Goal: Task Accomplishment & Management: Manage account settings

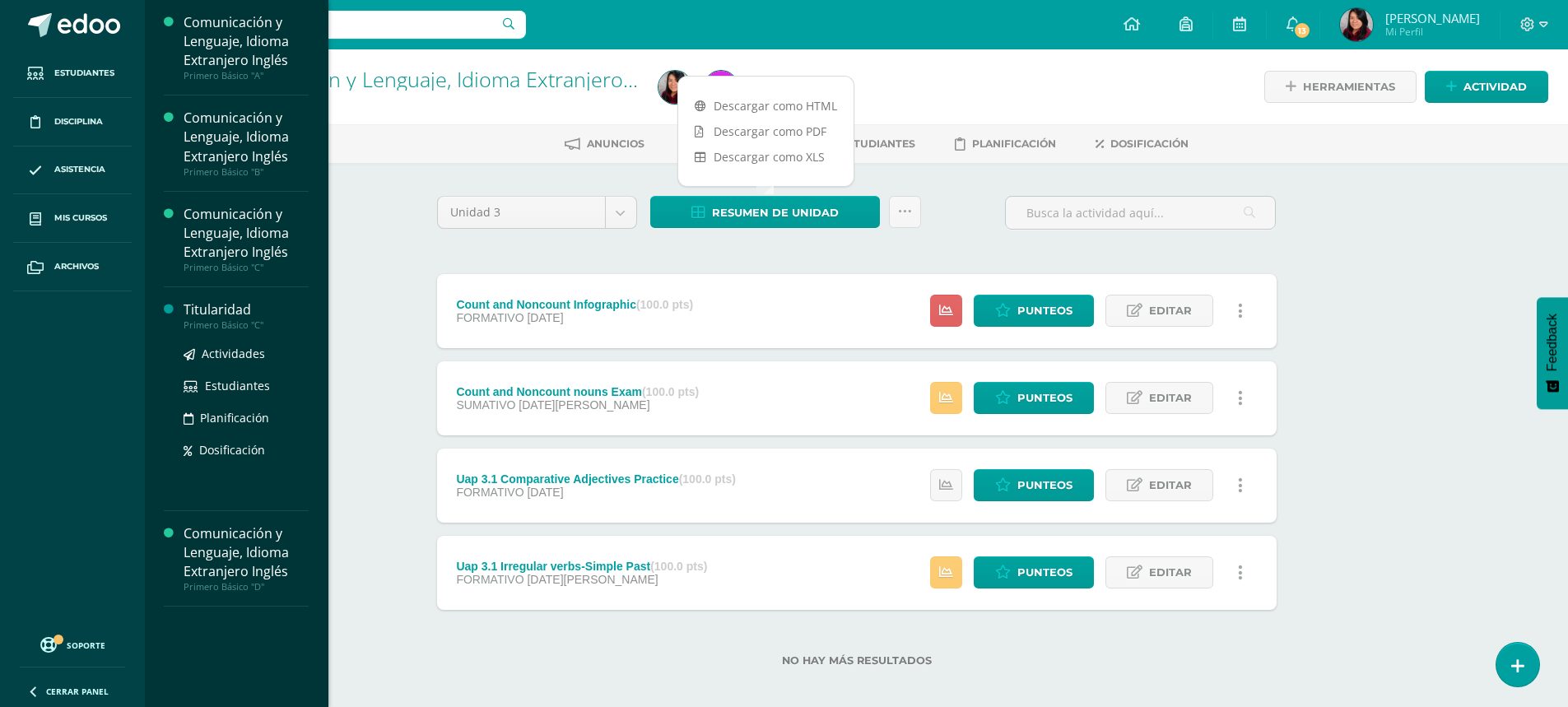
click at [209, 309] on div "Titularidad" at bounding box center [247, 309] width 125 height 19
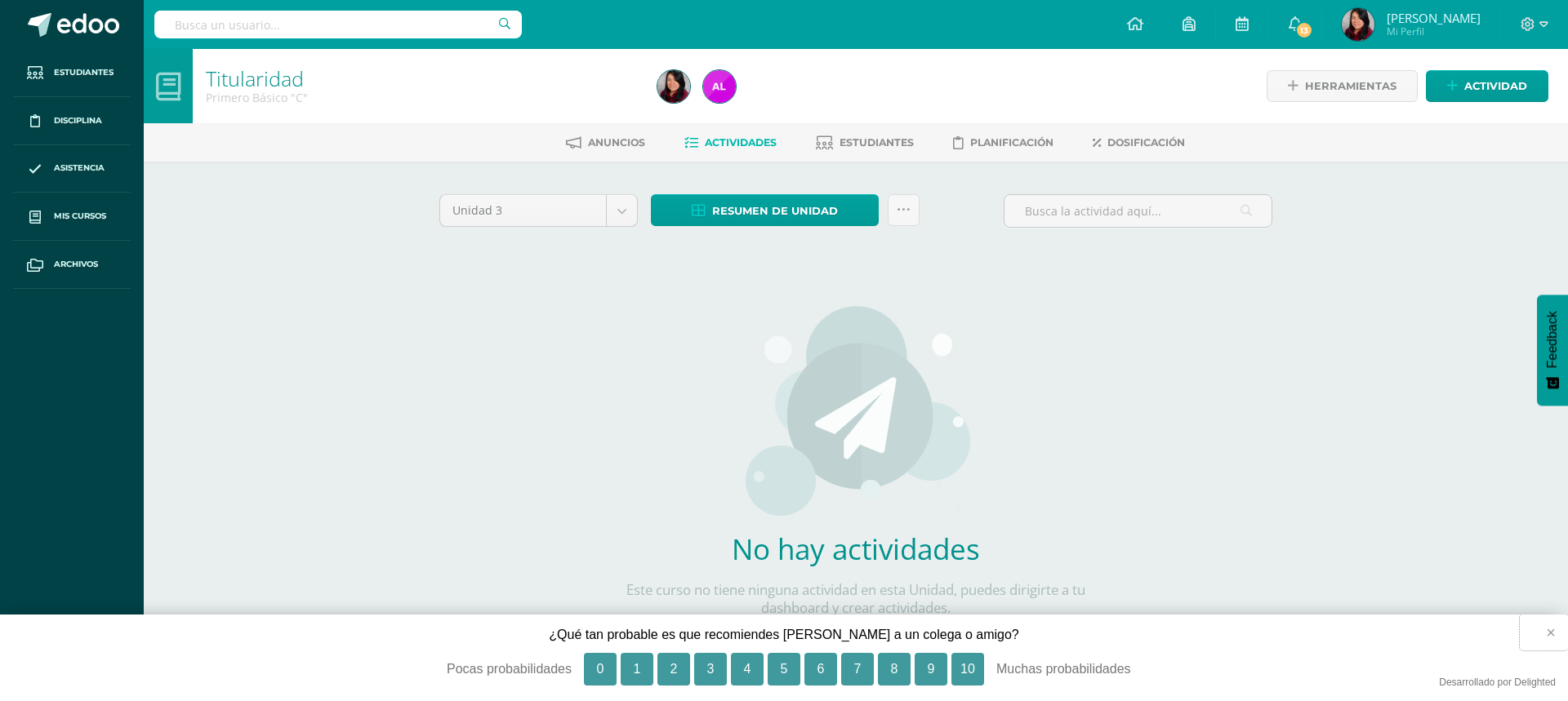
click at [1550, 635] on button "×" at bounding box center [1544, 633] width 49 height 36
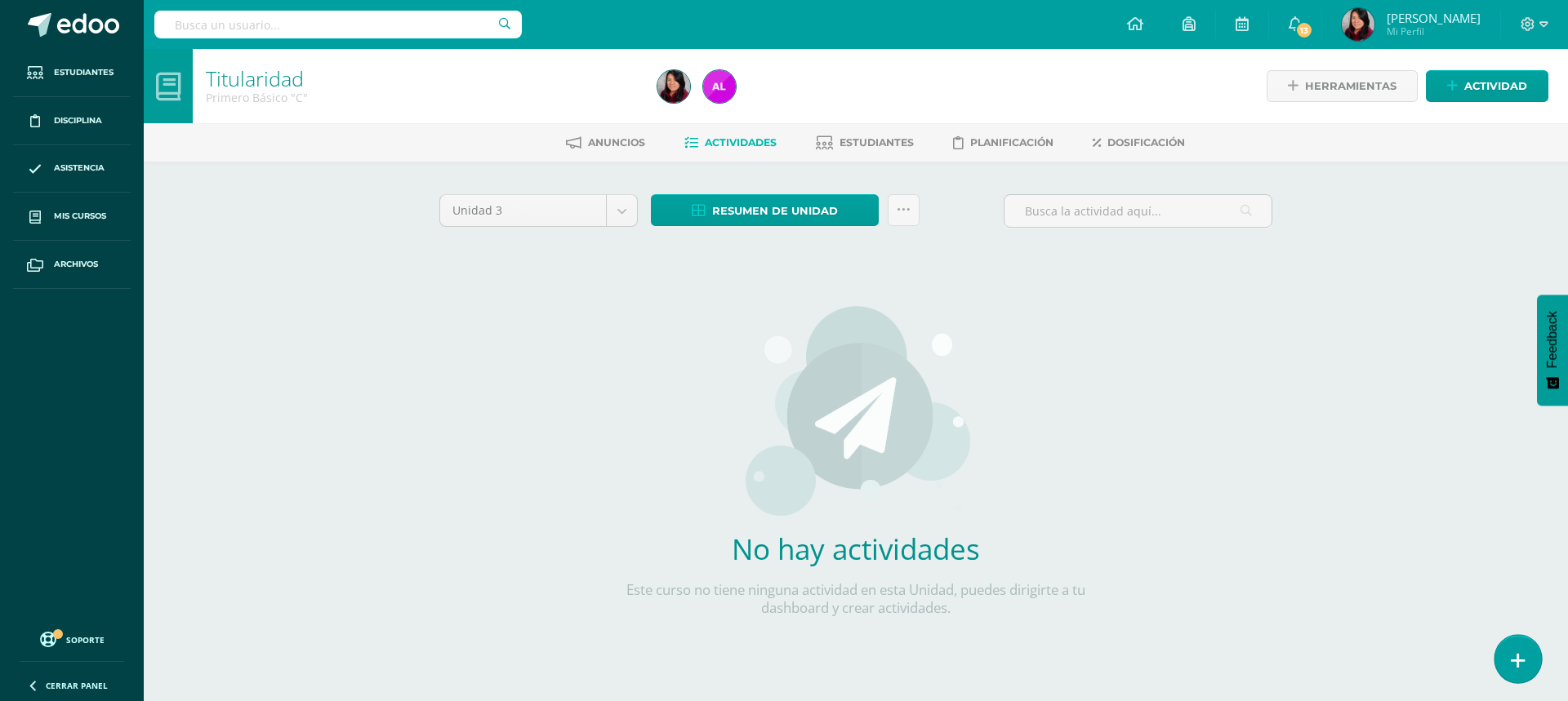
click at [1524, 661] on icon at bounding box center [1518, 661] width 14 height 19
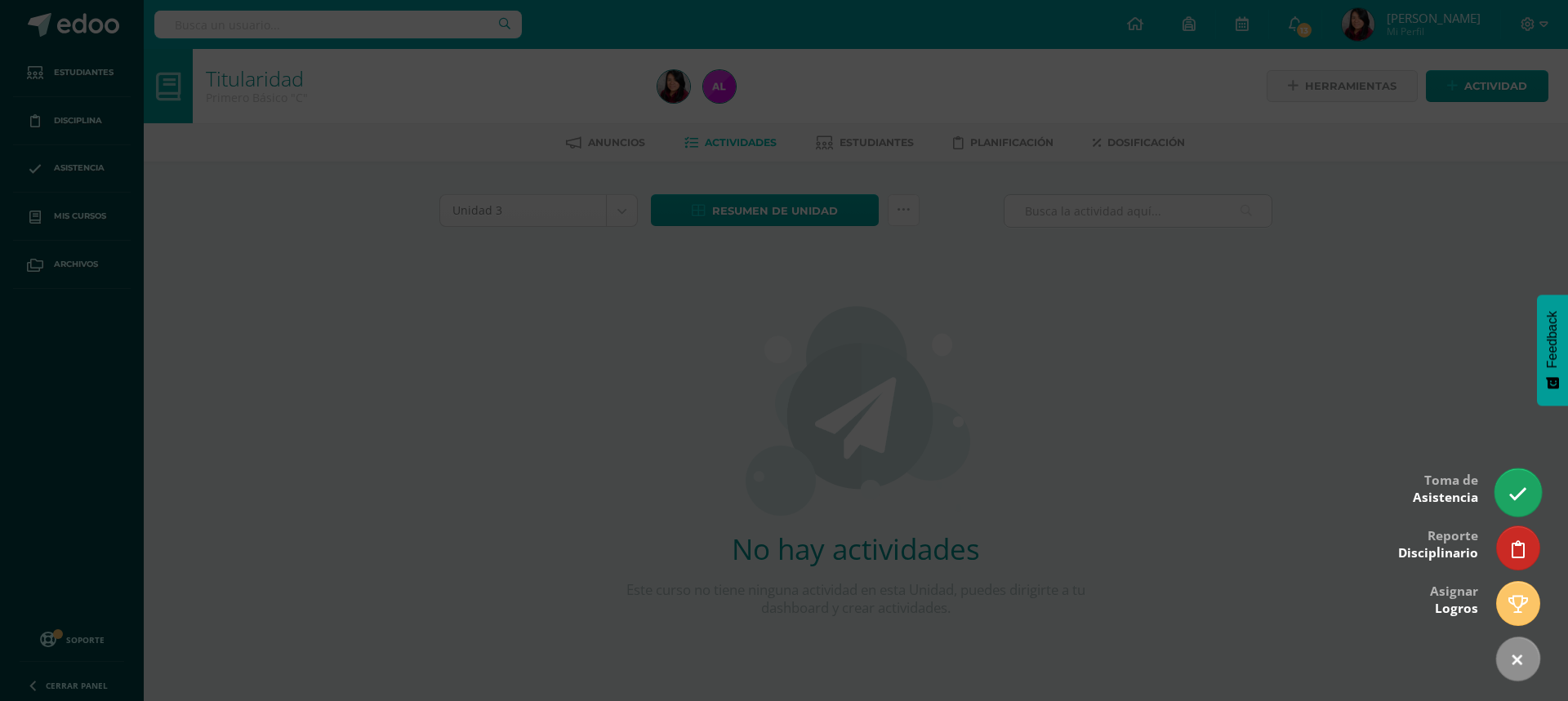
click at [1528, 502] on link at bounding box center [1518, 492] width 47 height 48
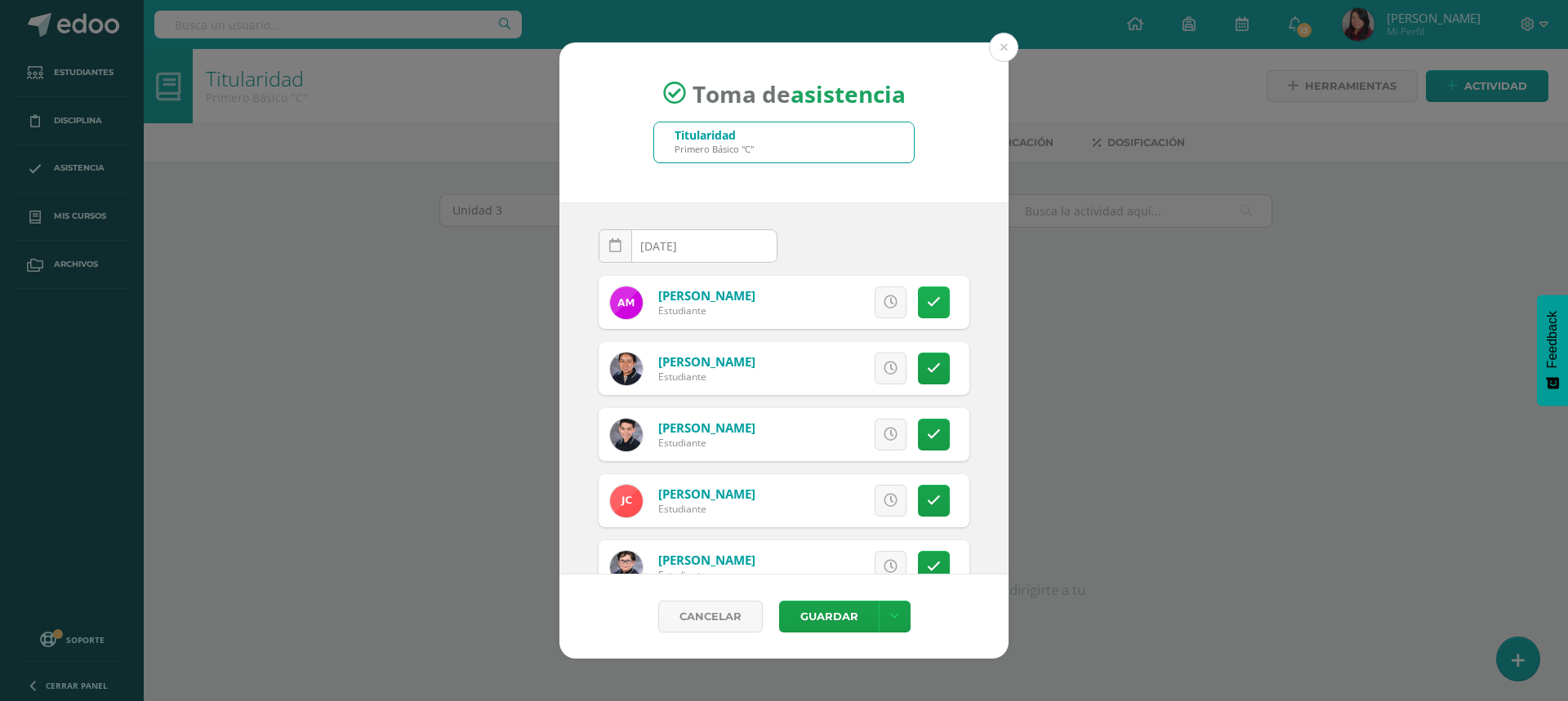
click at [927, 305] on icon at bounding box center [933, 302] width 13 height 13
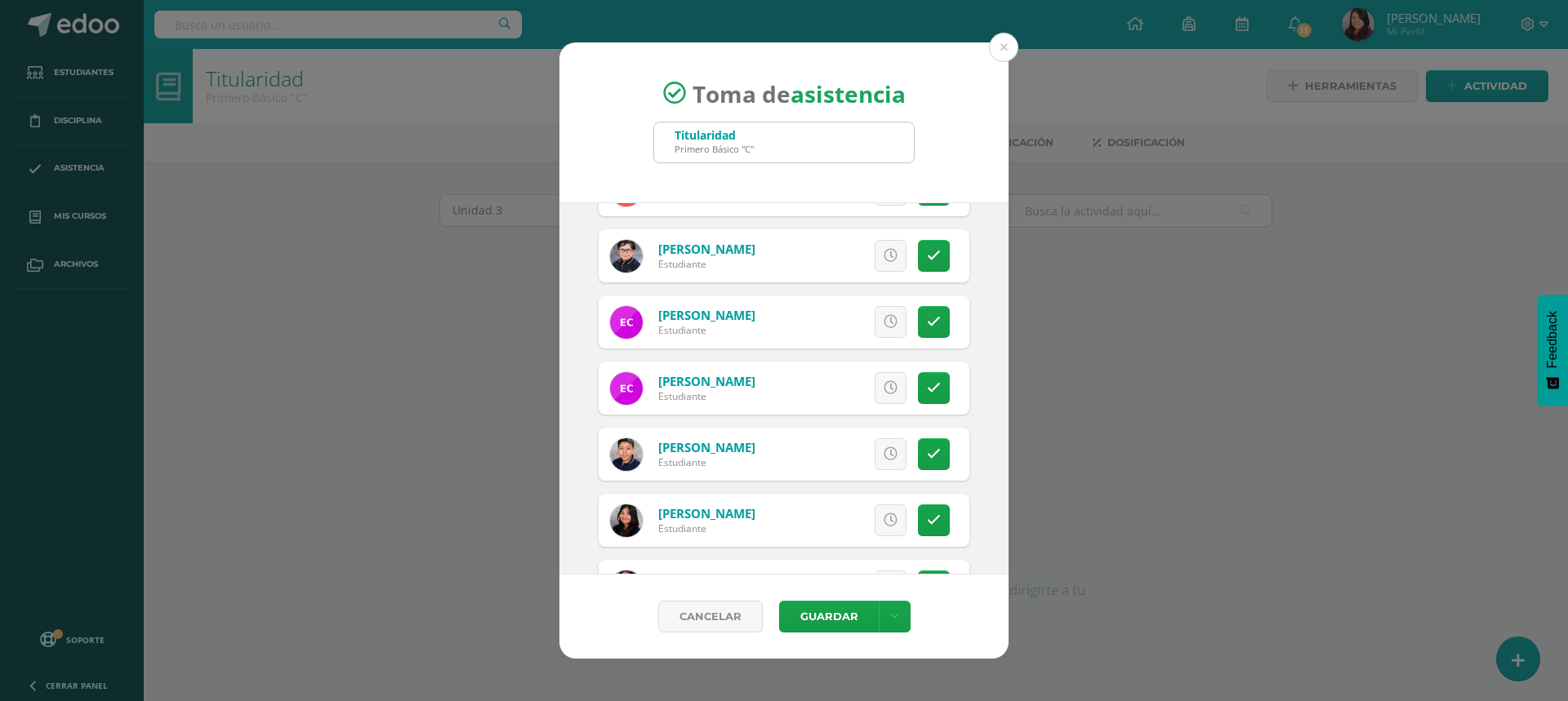
scroll to position [326, 0]
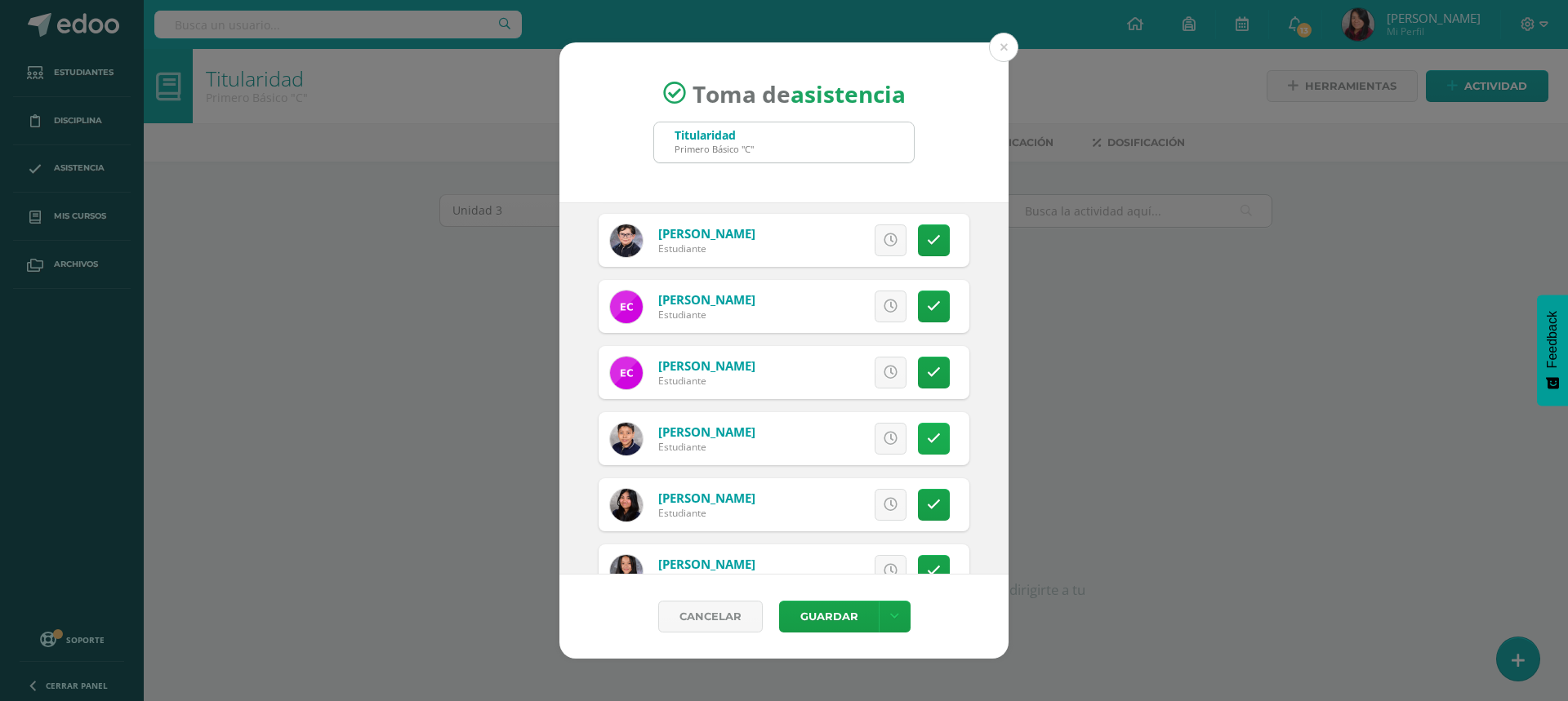
click at [929, 446] on link at bounding box center [933, 438] width 31 height 31
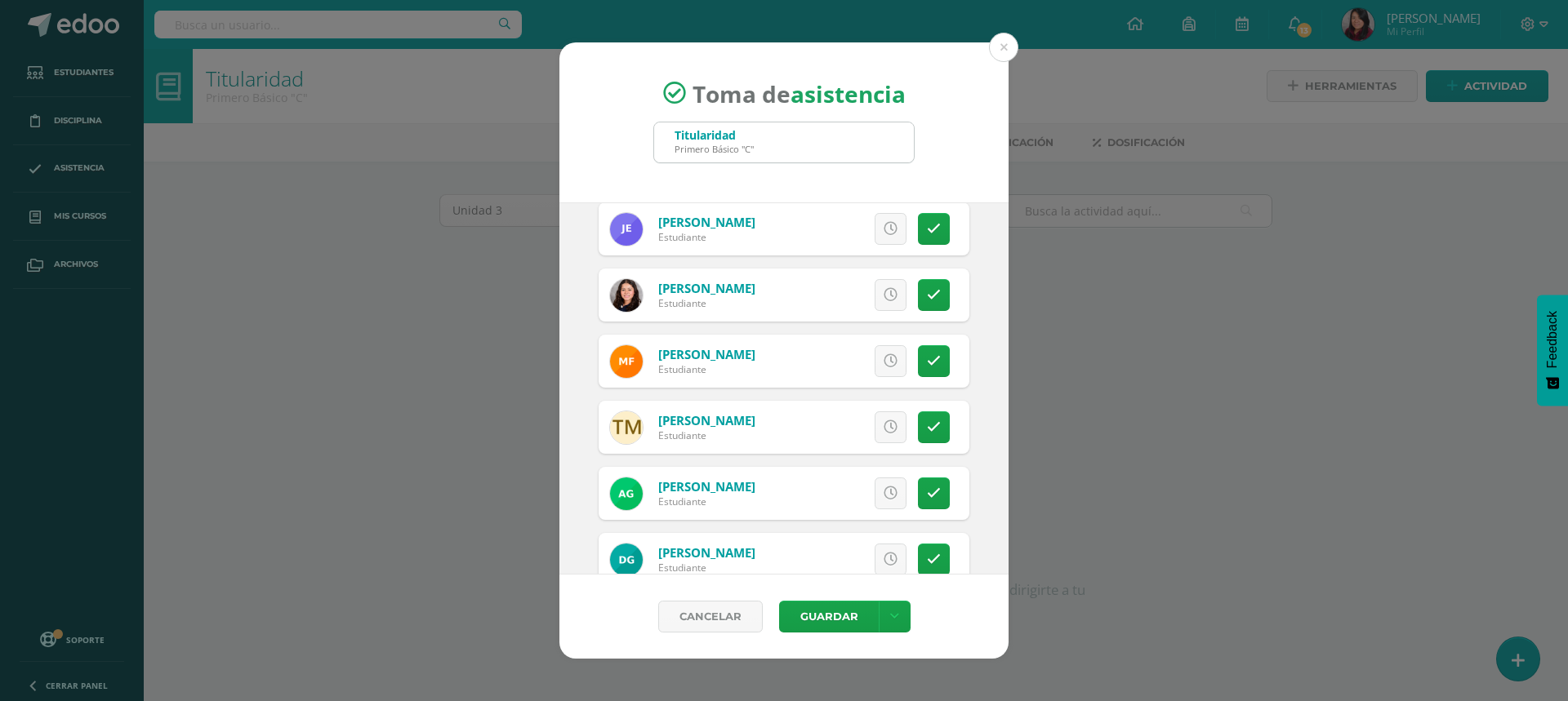
scroll to position [898, 0]
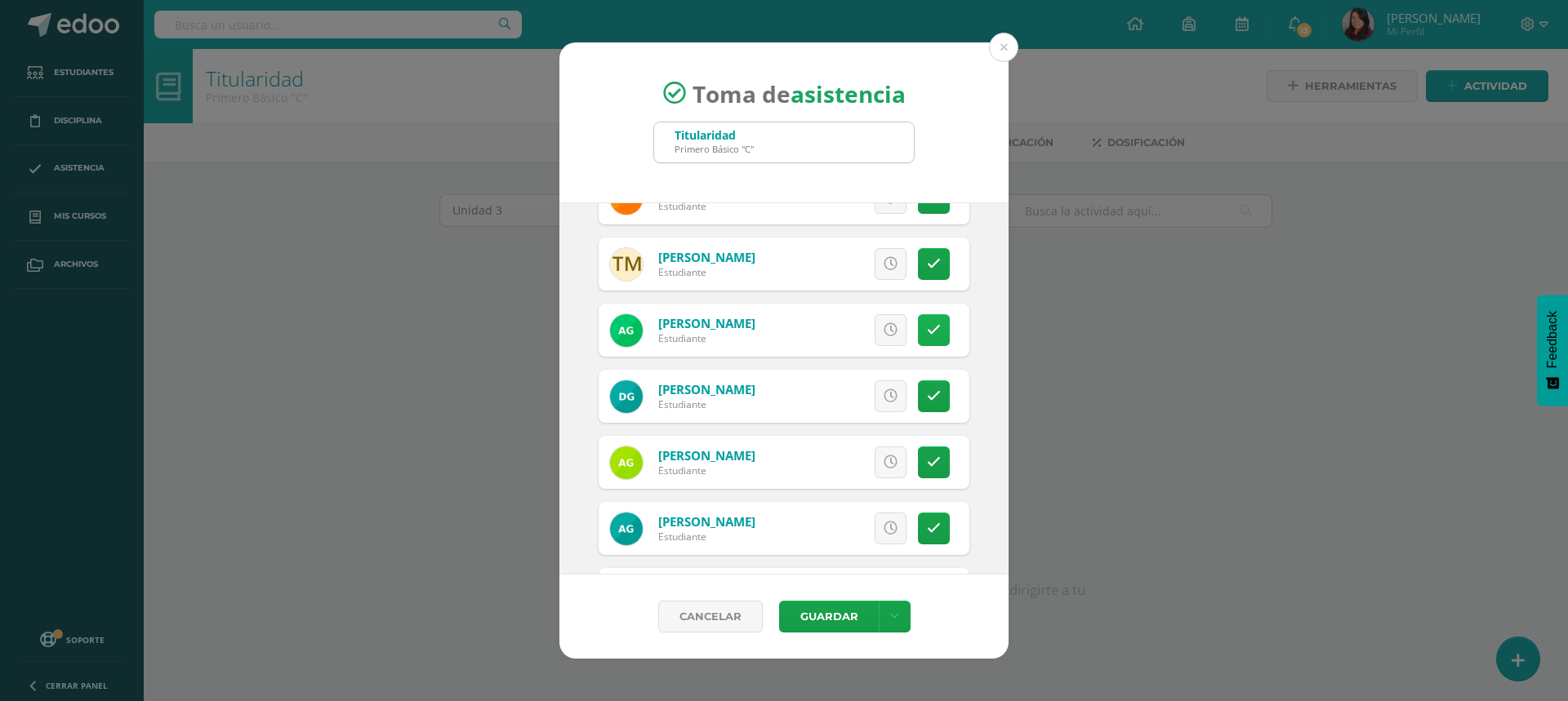
click at [927, 335] on icon at bounding box center [933, 330] width 13 height 13
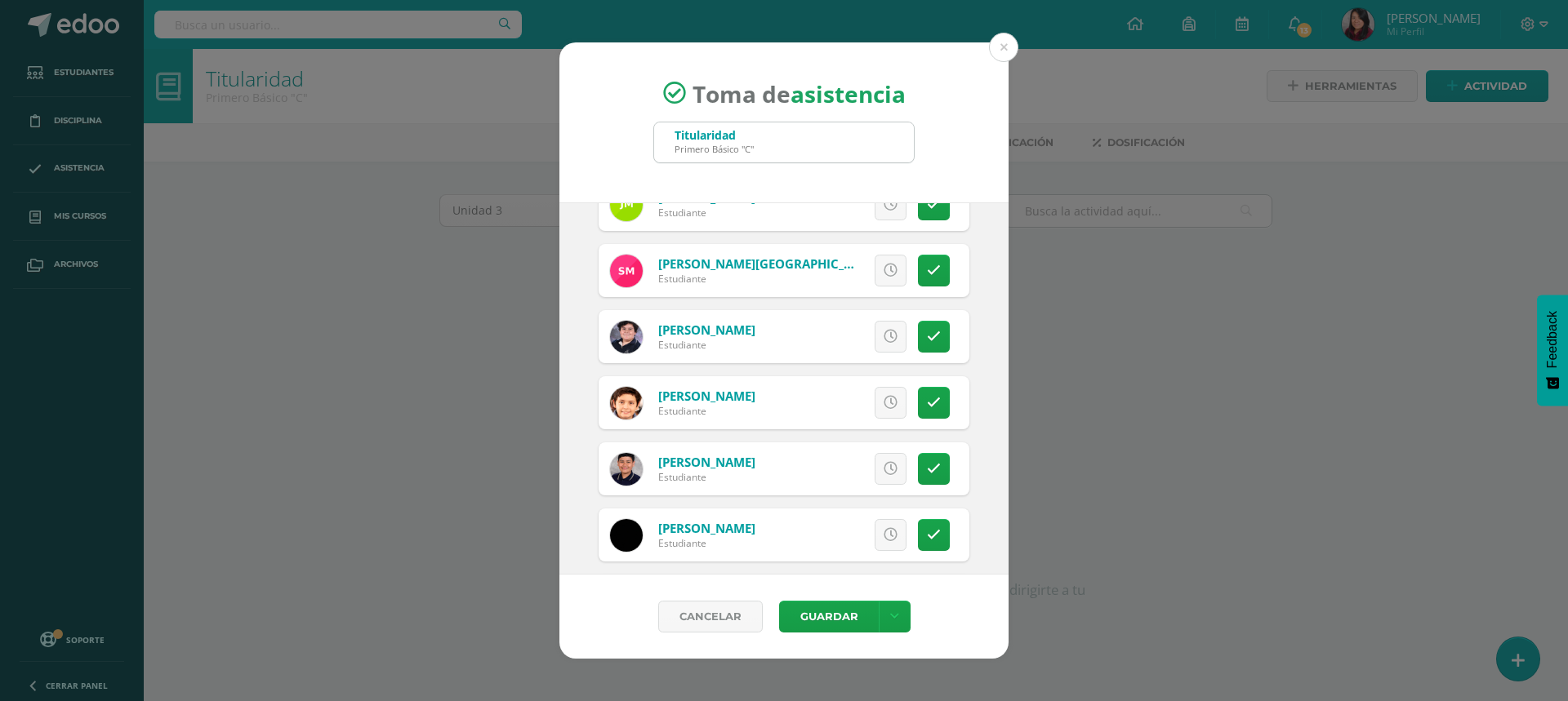
scroll to position [1714, 0]
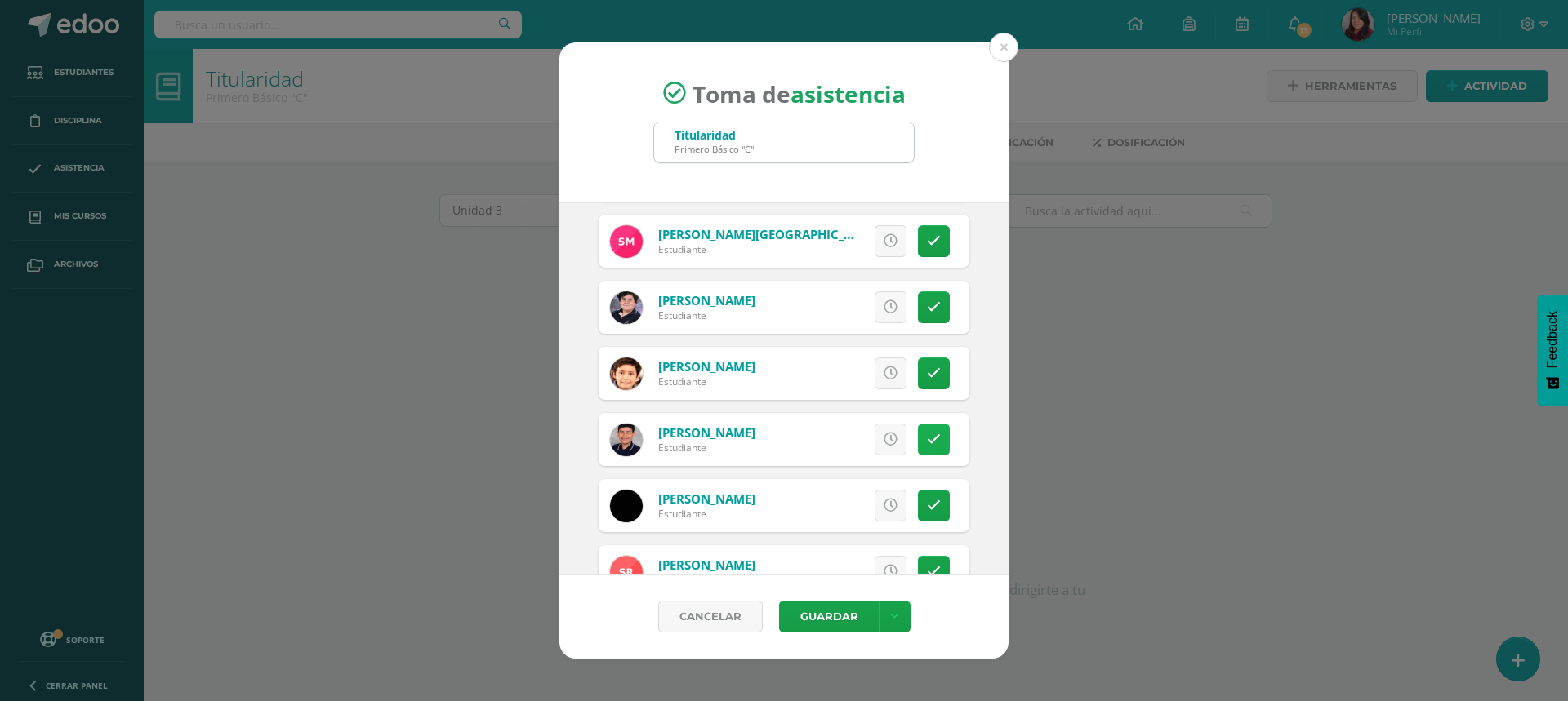
click at [927, 441] on icon at bounding box center [933, 439] width 13 height 13
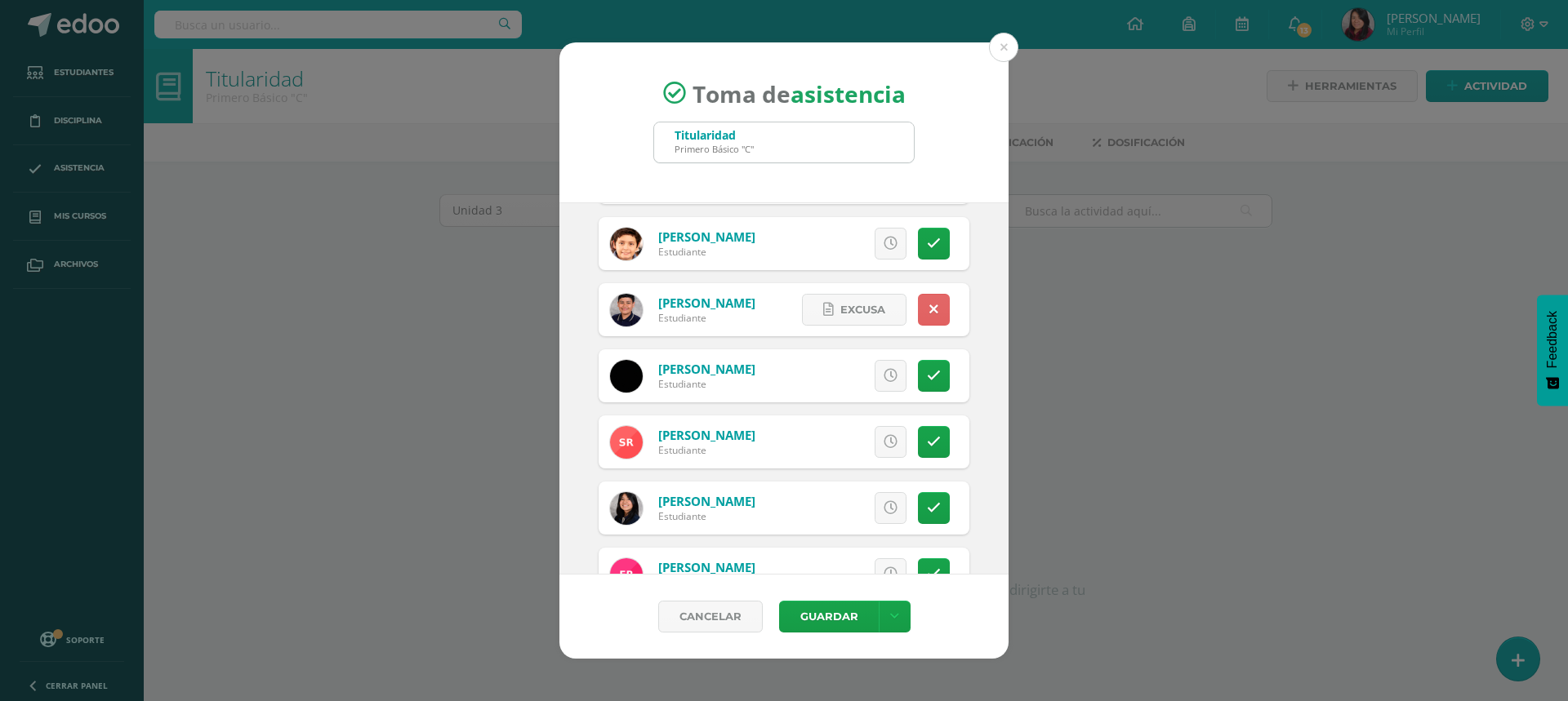
scroll to position [2040, 0]
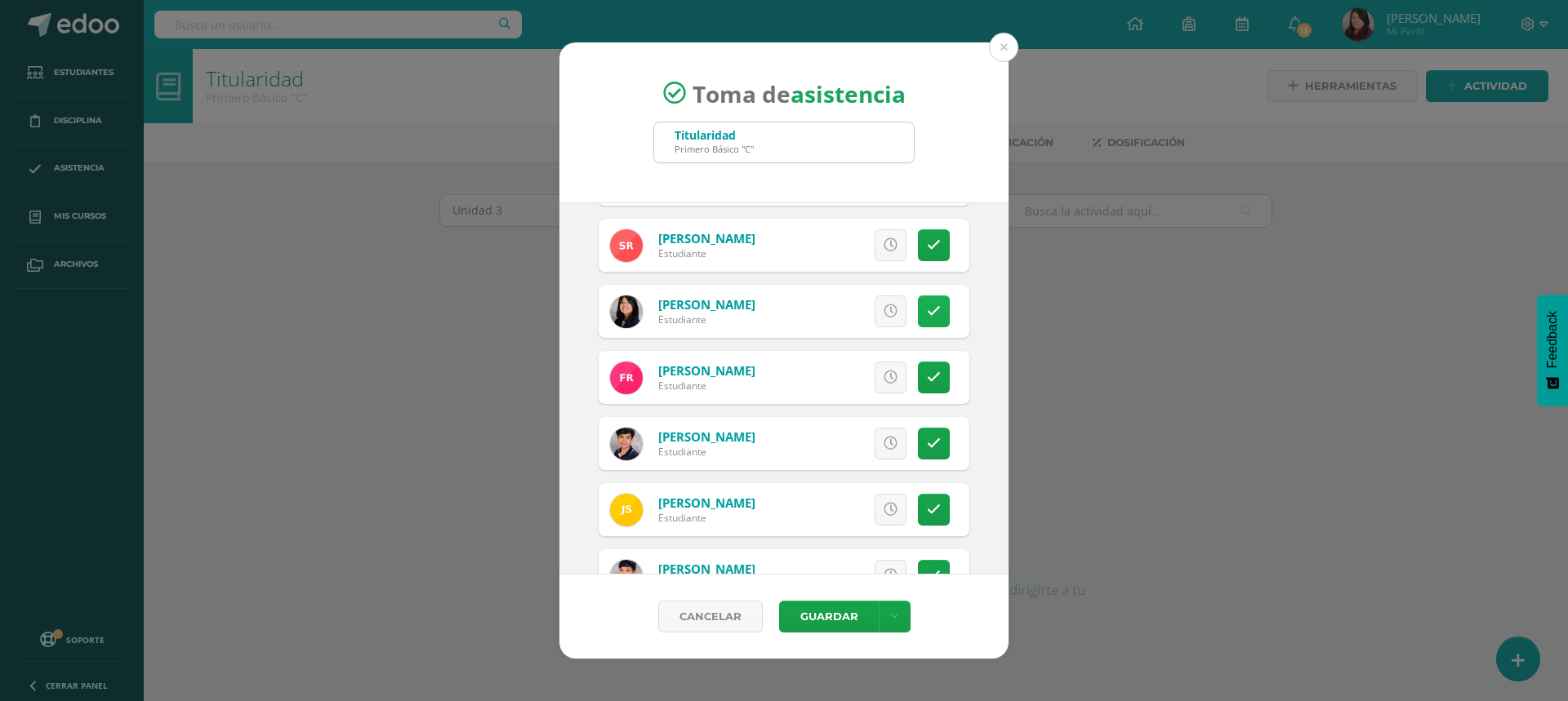
click at [927, 313] on icon at bounding box center [933, 311] width 13 height 13
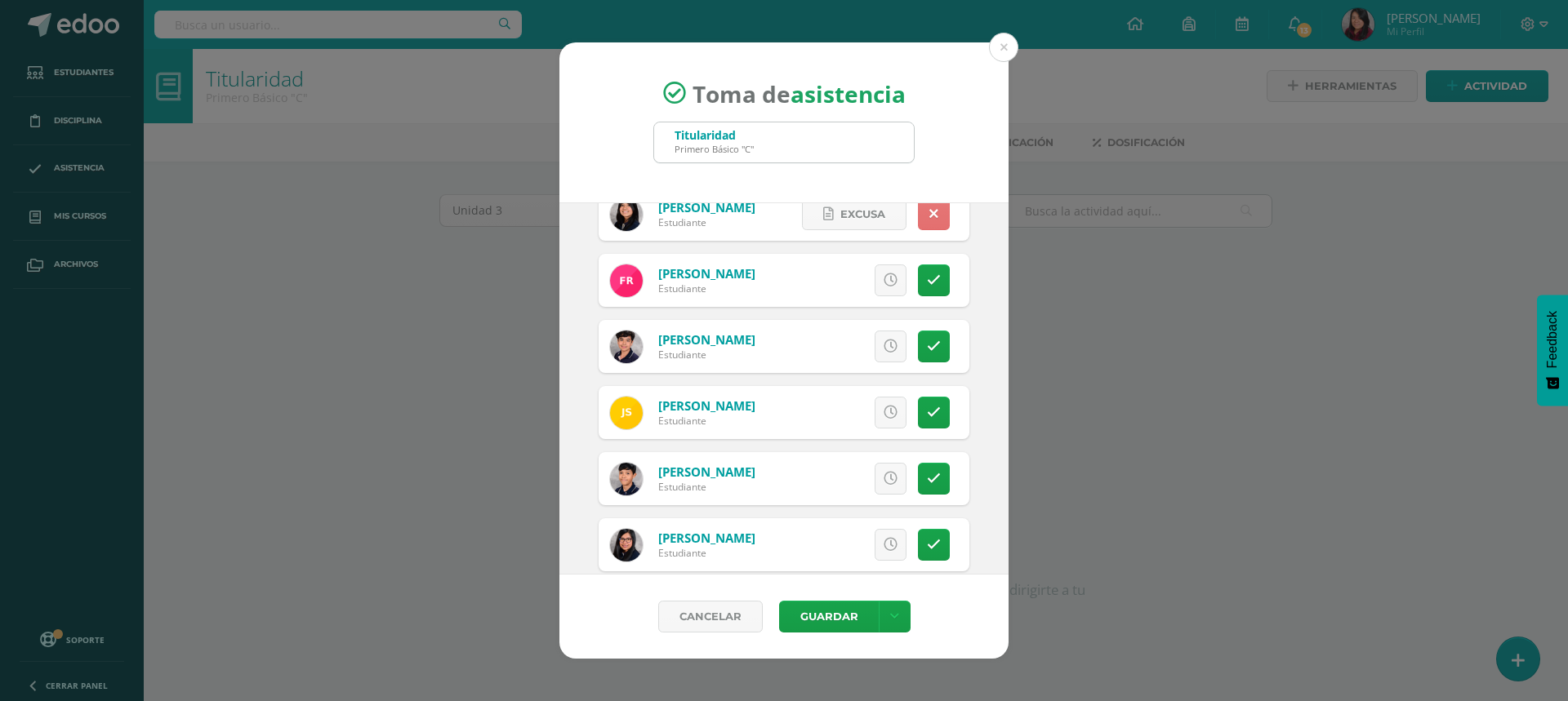
scroll to position [2130, 0]
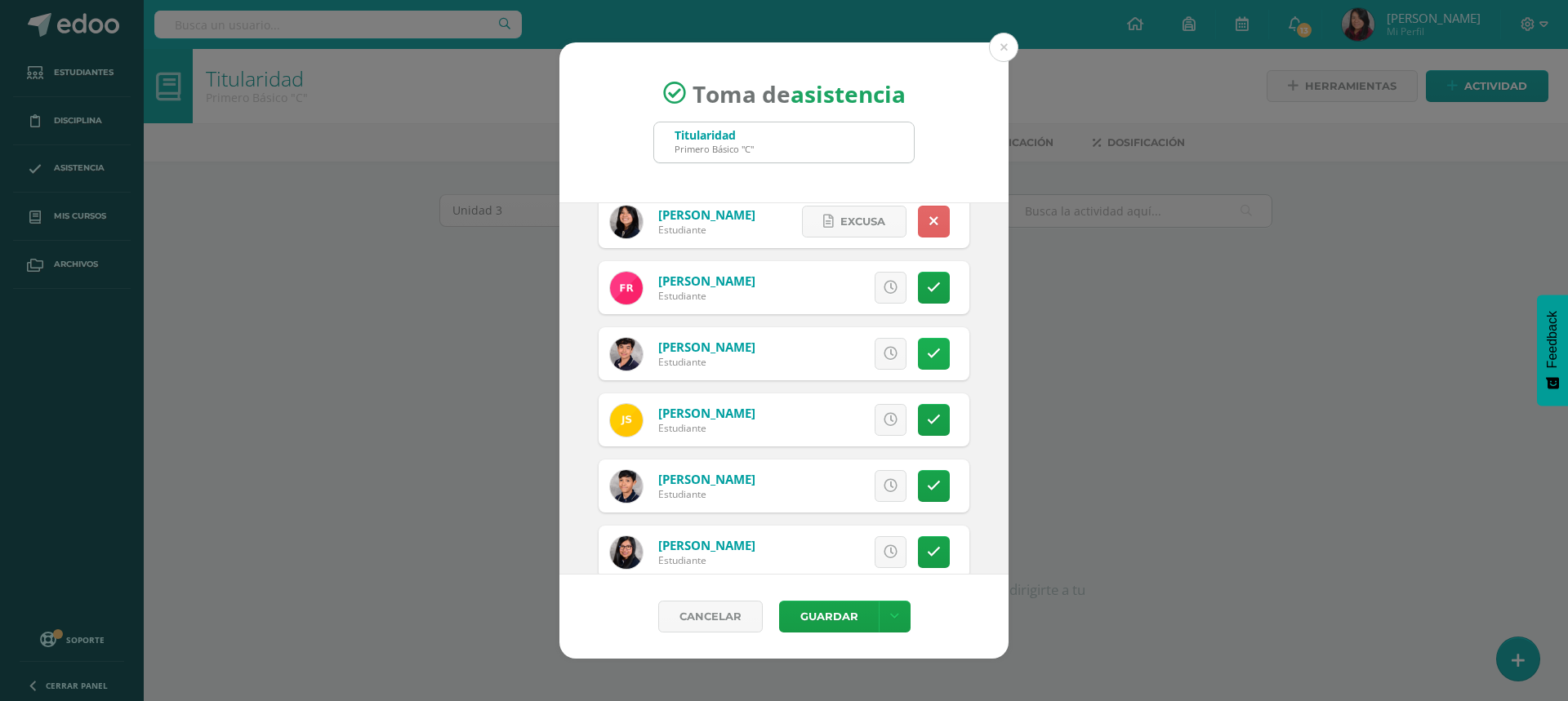
click at [918, 364] on link at bounding box center [933, 353] width 31 height 31
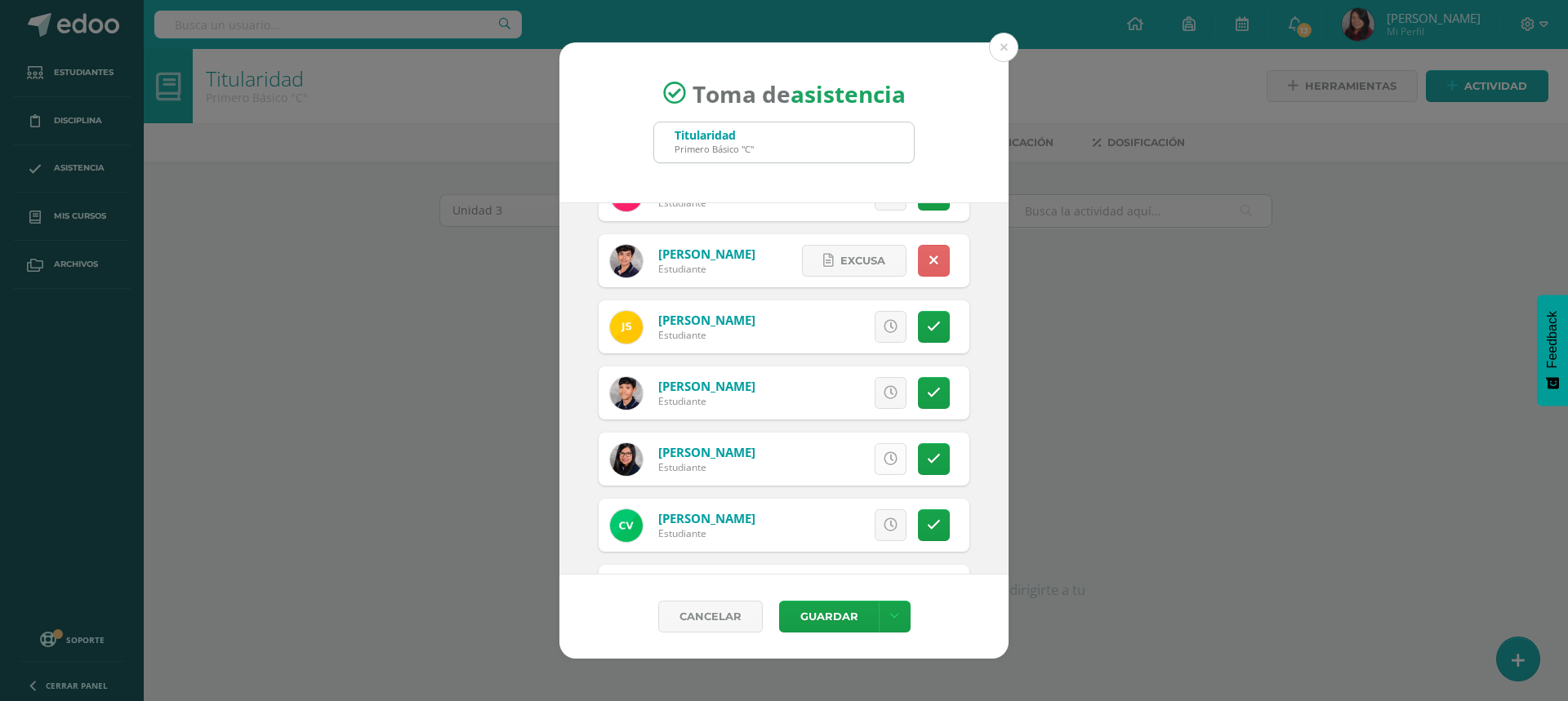
scroll to position [2294, 0]
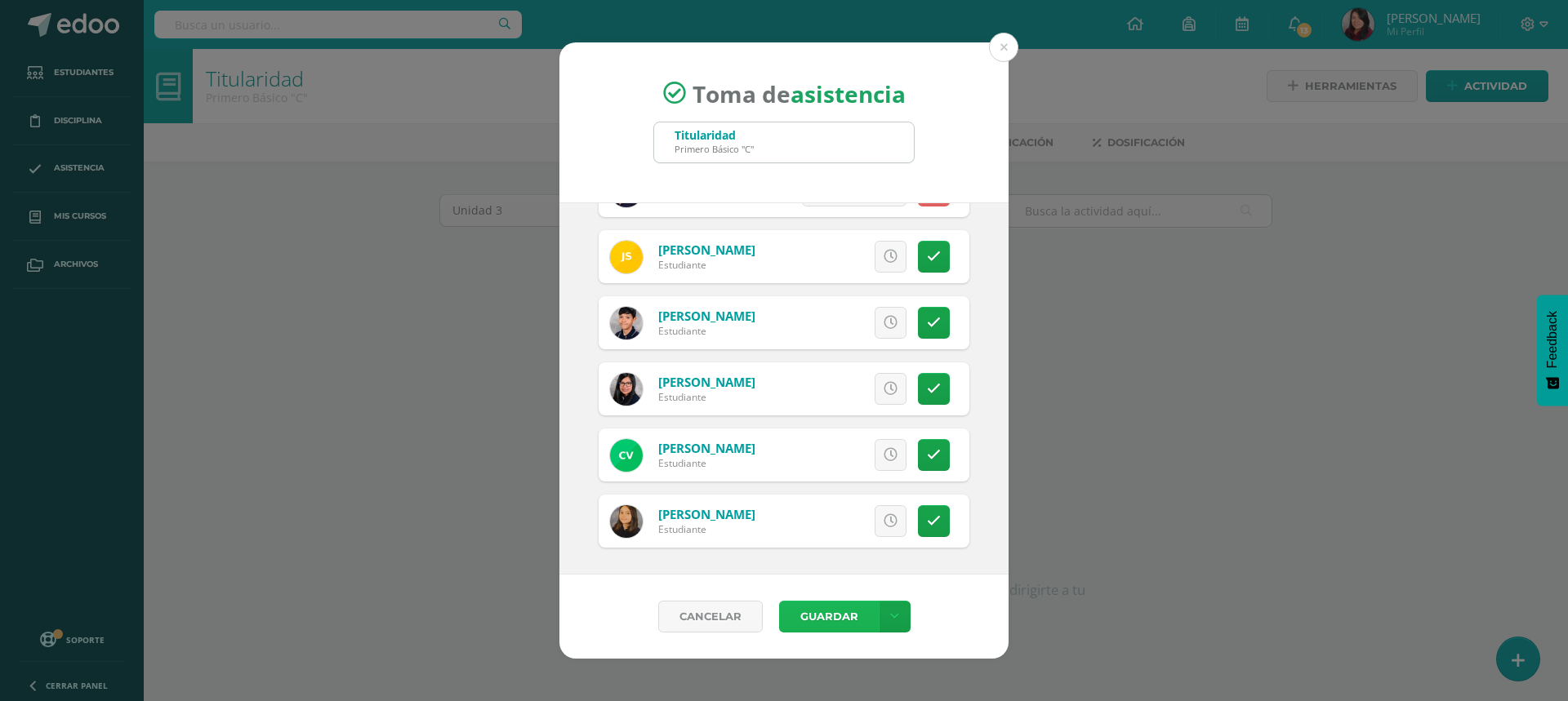
click at [851, 616] on button "Guardar" at bounding box center [828, 616] width 100 height 31
